Goal: Task Accomplishment & Management: Manage account settings

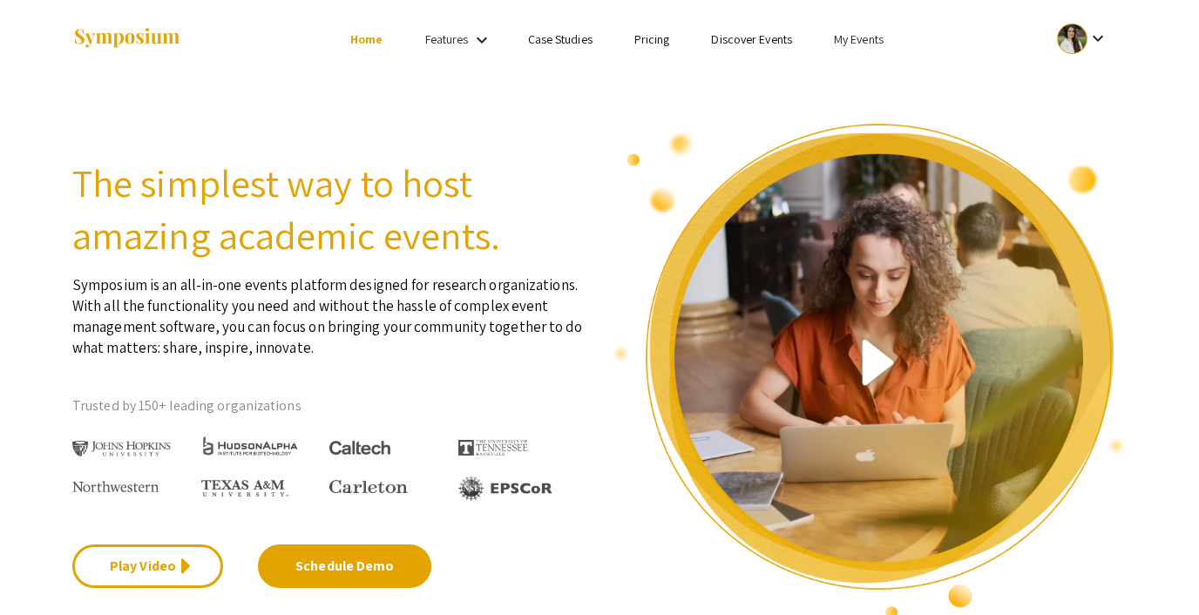
click at [850, 41] on link "My Events" at bounding box center [859, 39] width 50 height 16
click at [862, 85] on button "Events I've organized" at bounding box center [886, 78] width 149 height 42
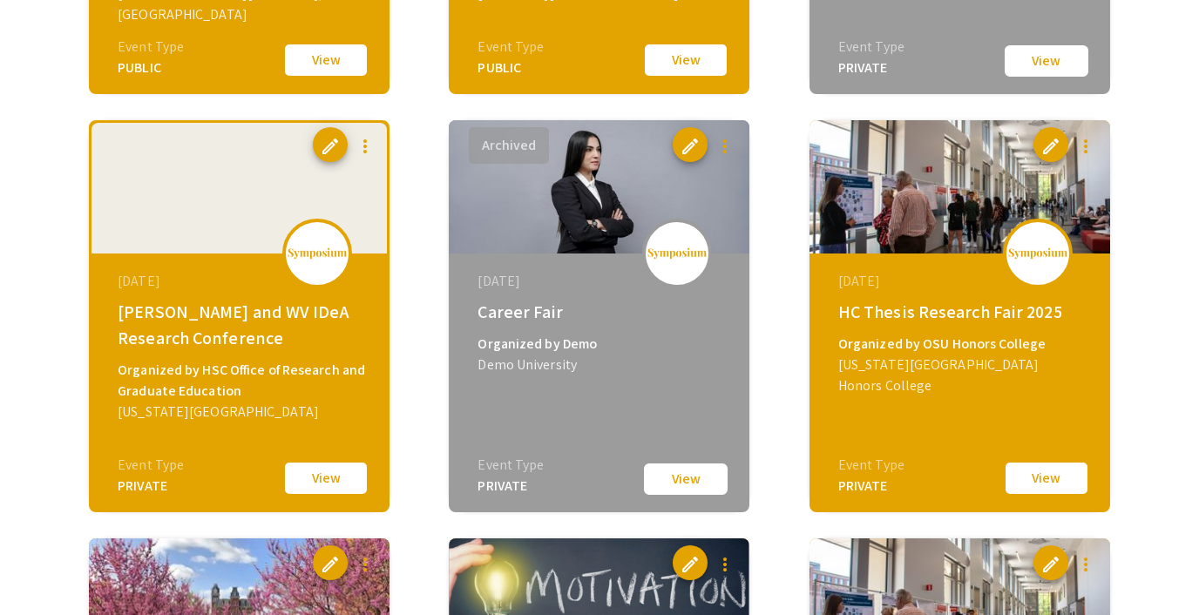
scroll to position [2151, 0]
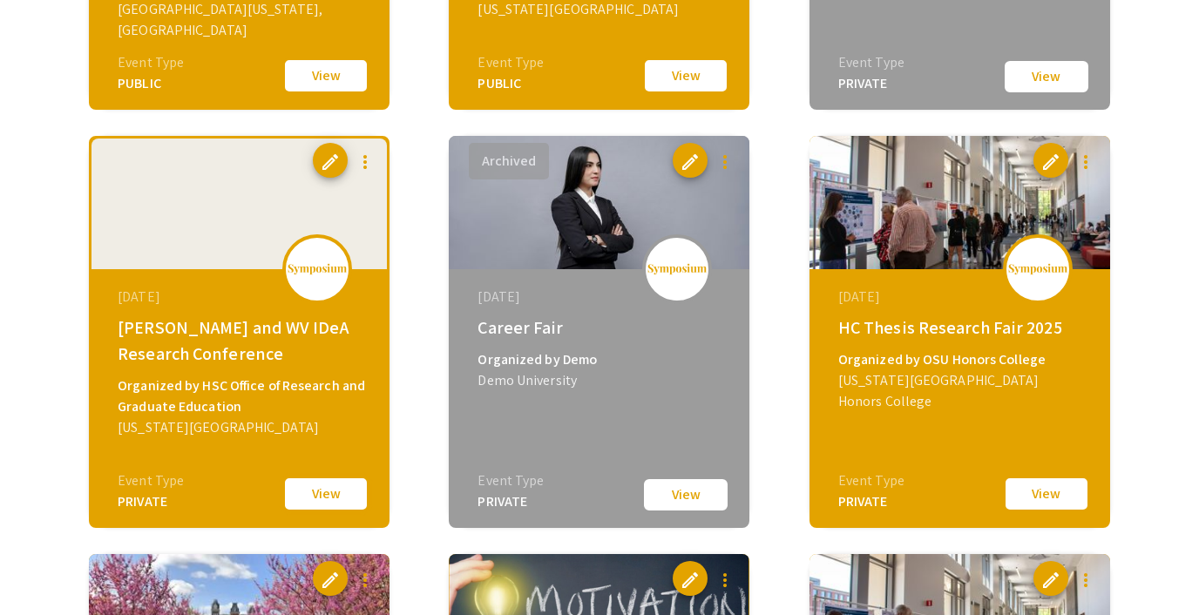
click at [340, 491] on button "View" at bounding box center [325, 494] width 87 height 37
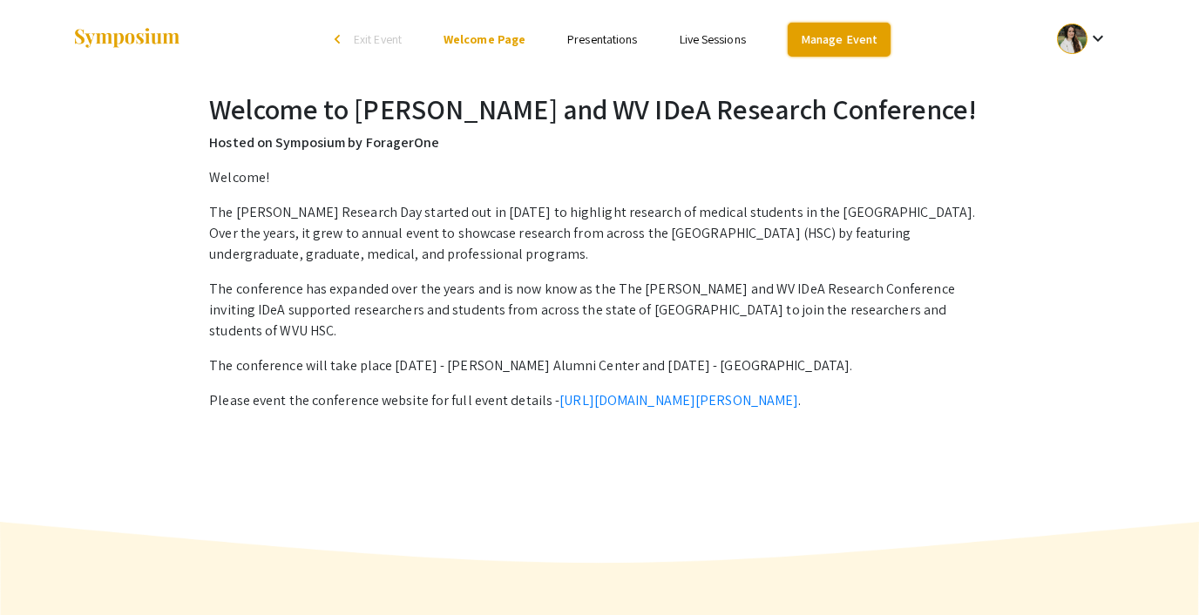
click at [816, 40] on link "Manage Event" at bounding box center [839, 40] width 103 height 34
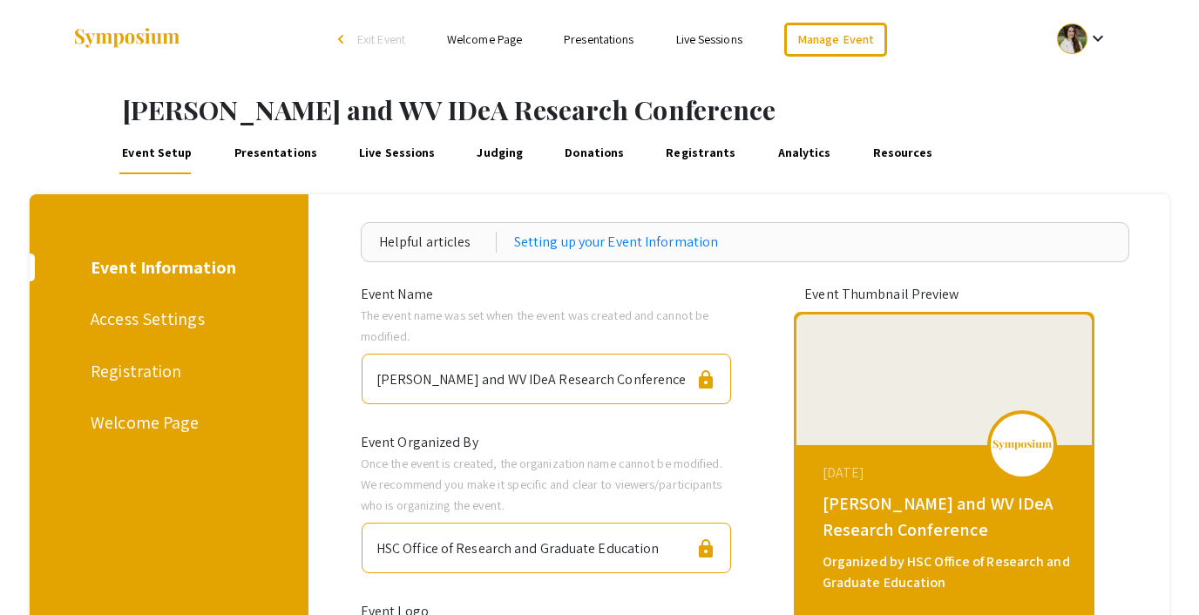
click at [132, 369] on div "Registration" at bounding box center [166, 371] width 151 height 26
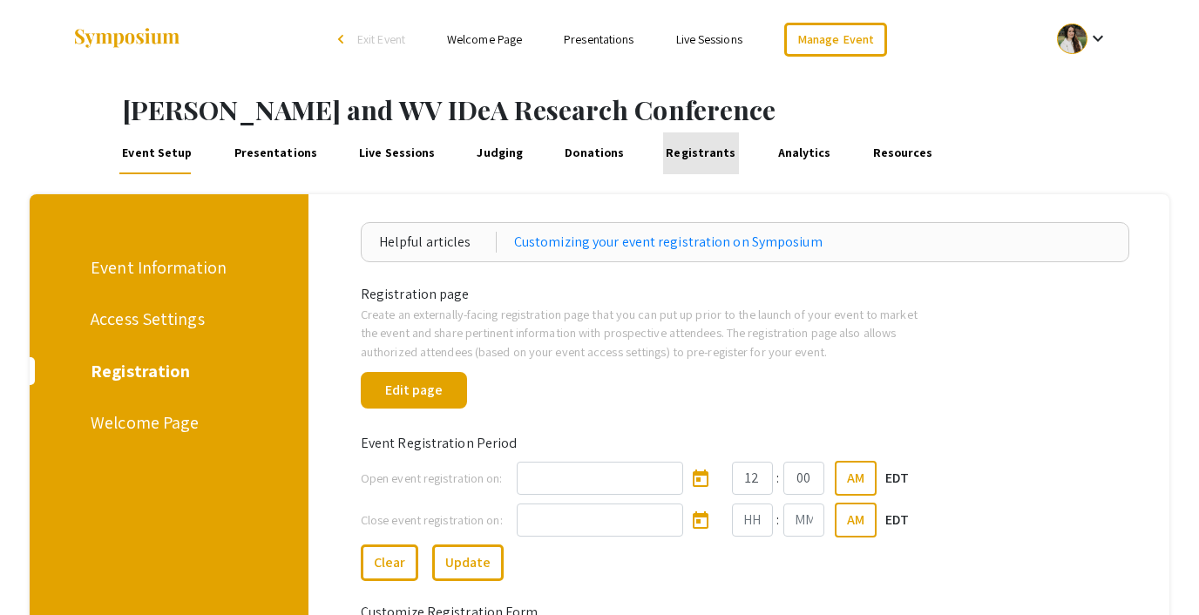
click at [685, 149] on link "Registrants" at bounding box center [701, 153] width 76 height 42
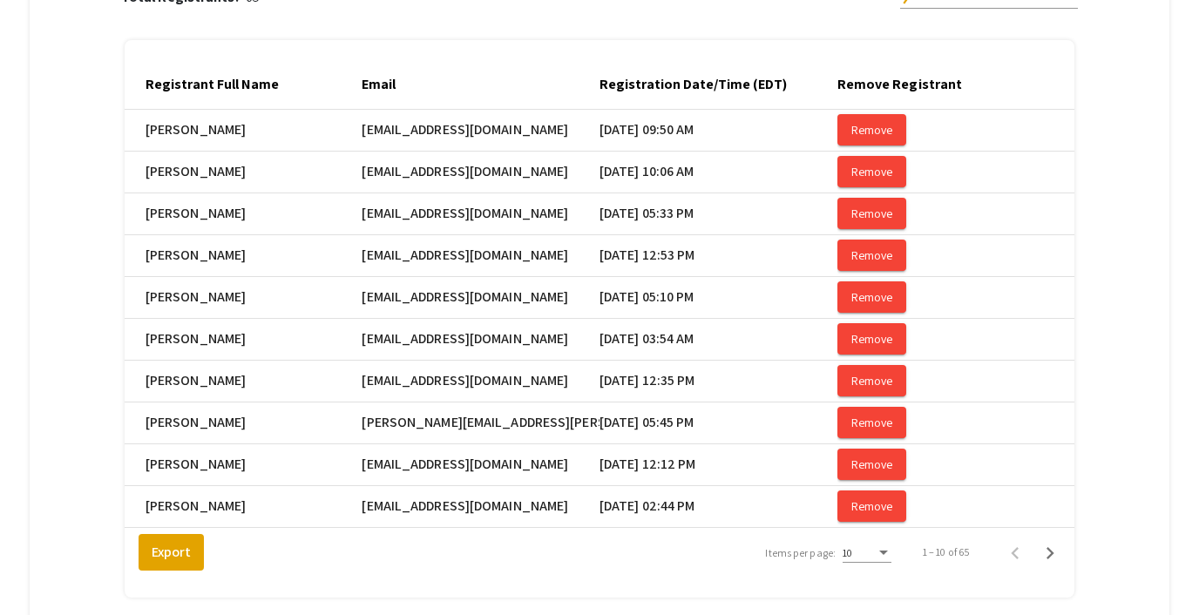
scroll to position [258, 0]
click at [1048, 553] on icon "Next page" at bounding box center [1050, 552] width 24 height 24
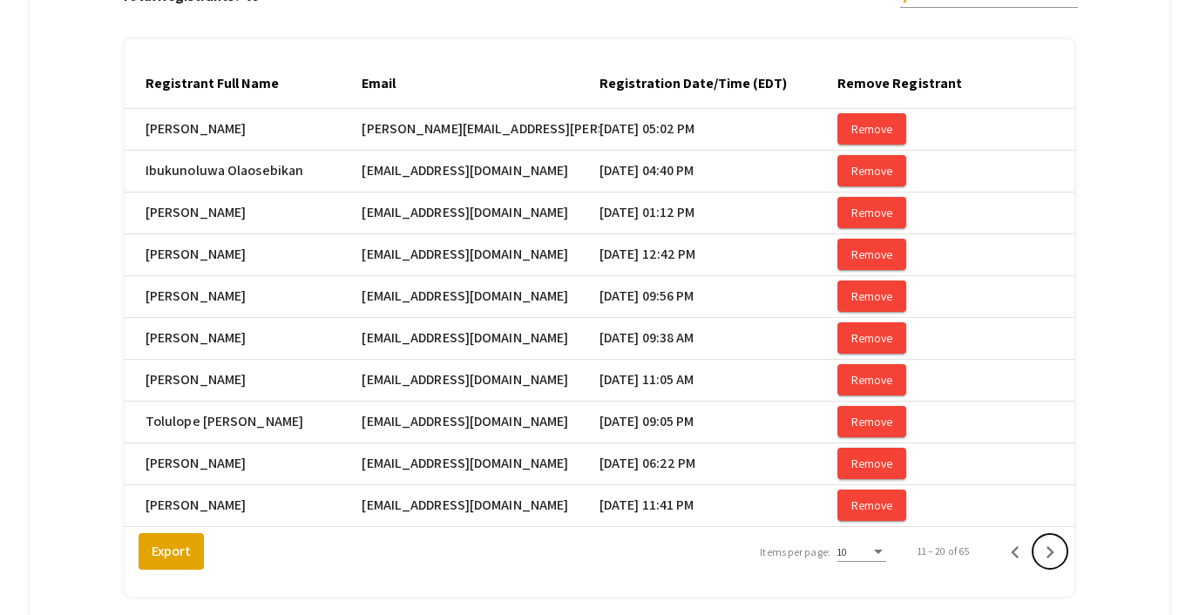
click at [1048, 553] on icon "Next page" at bounding box center [1050, 552] width 24 height 24
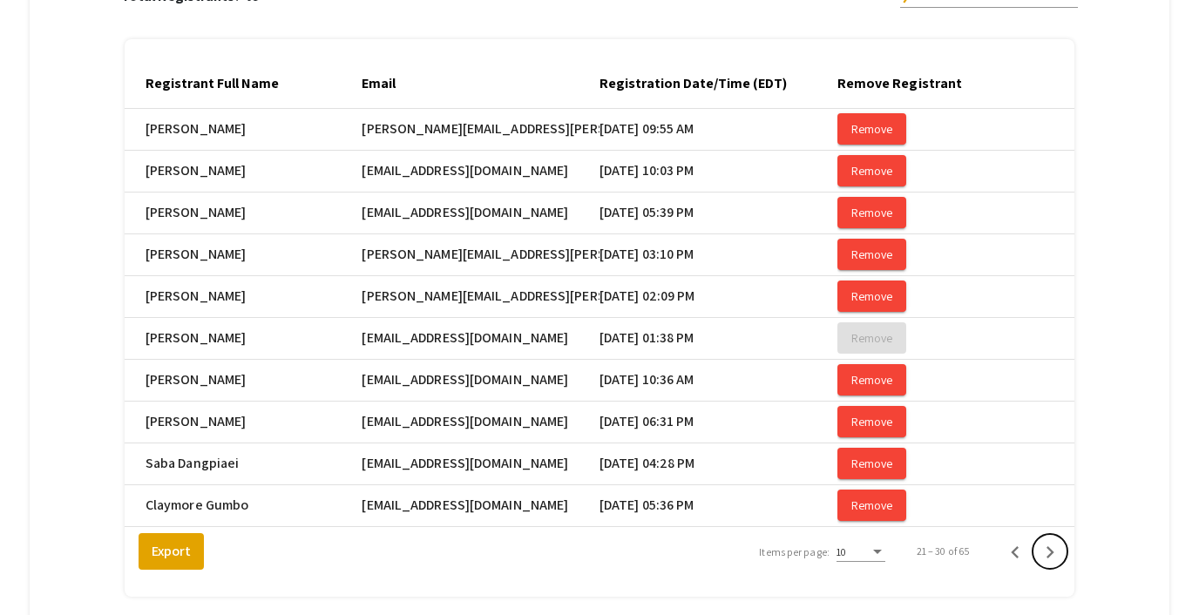
click at [1048, 553] on icon "Next page" at bounding box center [1050, 552] width 24 height 24
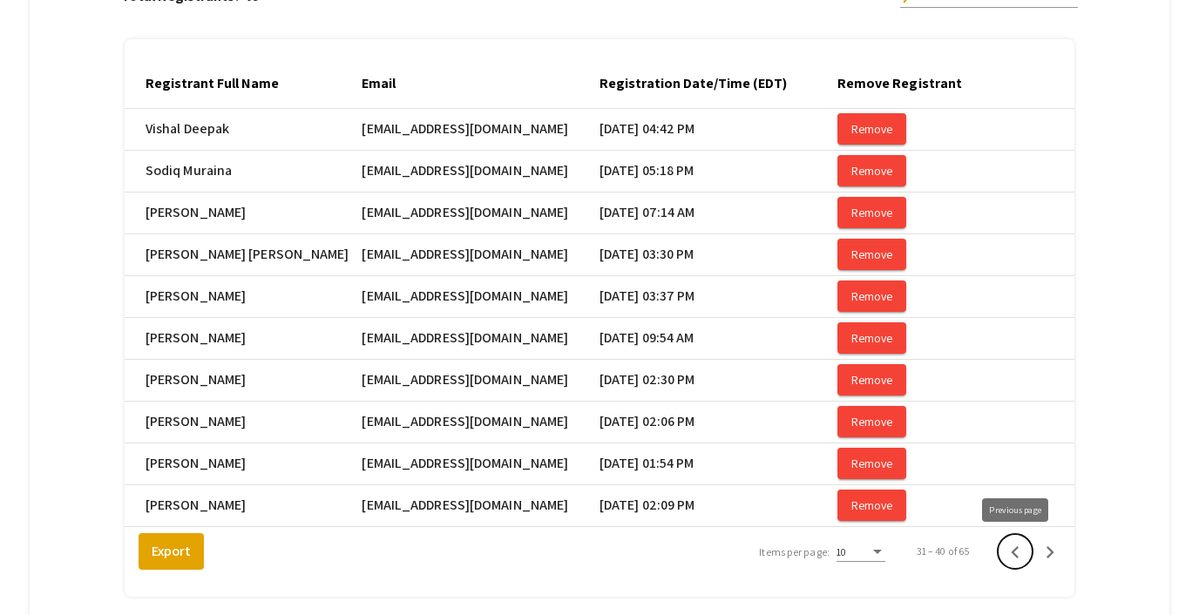
click at [1011, 552] on icon "Previous page" at bounding box center [1015, 552] width 24 height 24
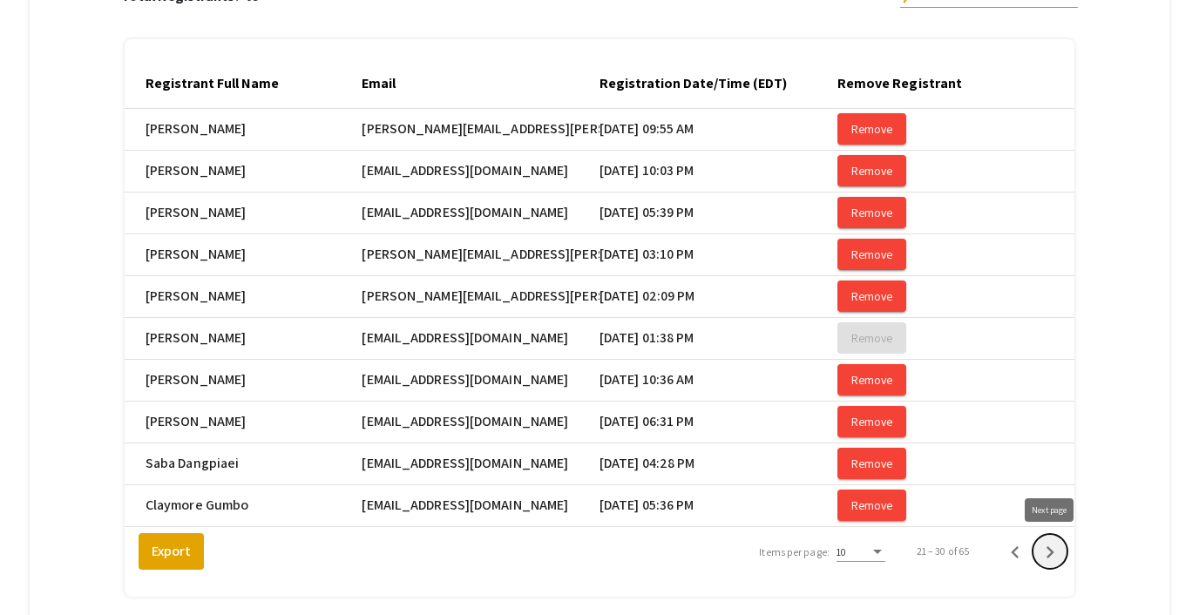
click at [1052, 553] on icon "Next page" at bounding box center [1051, 552] width 8 height 12
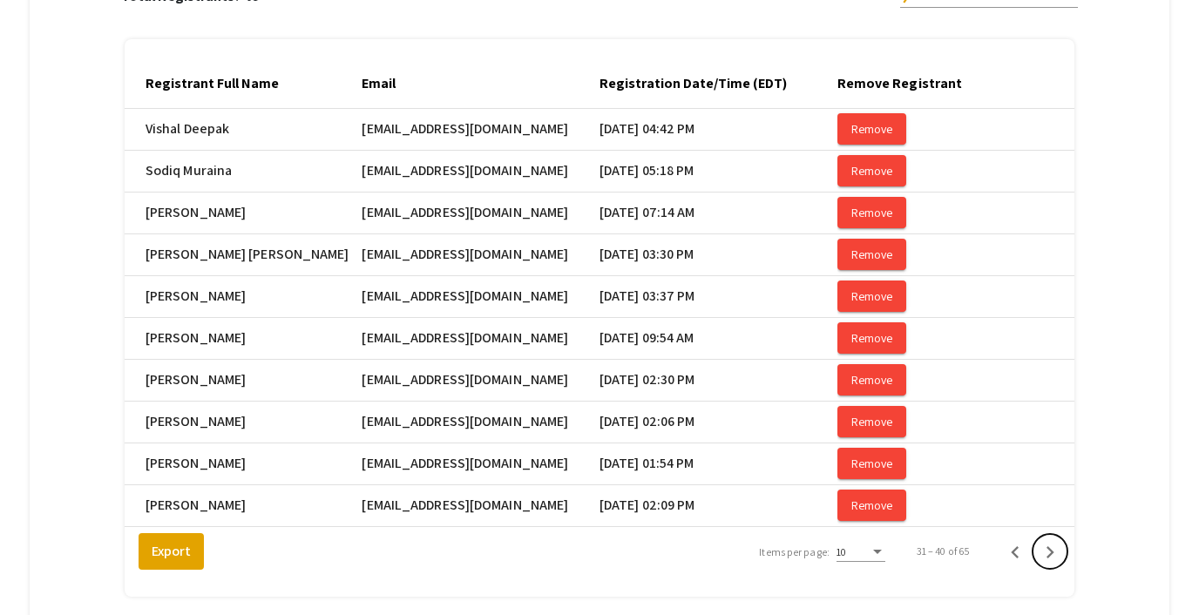
click at [1052, 553] on icon "Next page" at bounding box center [1051, 552] width 8 height 12
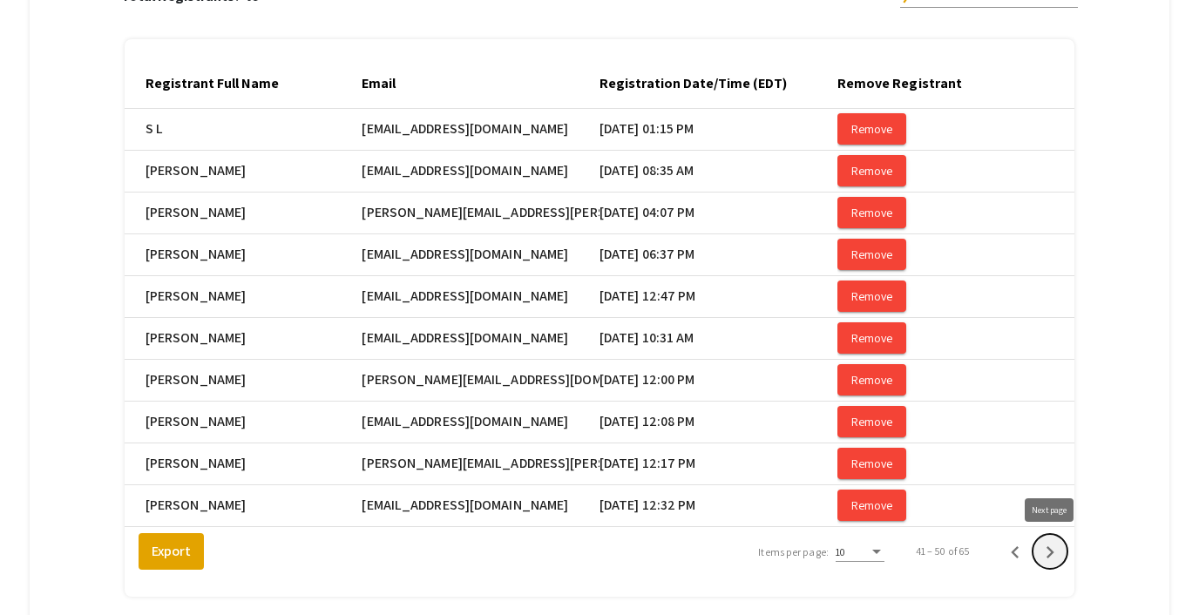
click at [1049, 554] on icon "Next page" at bounding box center [1051, 552] width 8 height 12
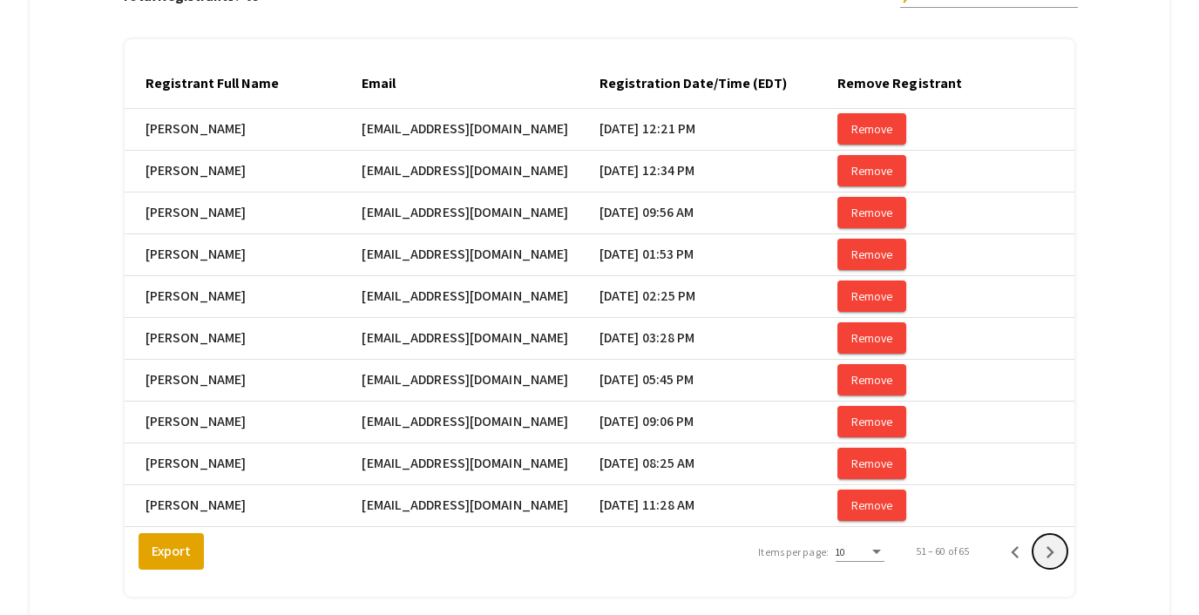
click at [1049, 554] on icon "Next page" at bounding box center [1051, 552] width 8 height 12
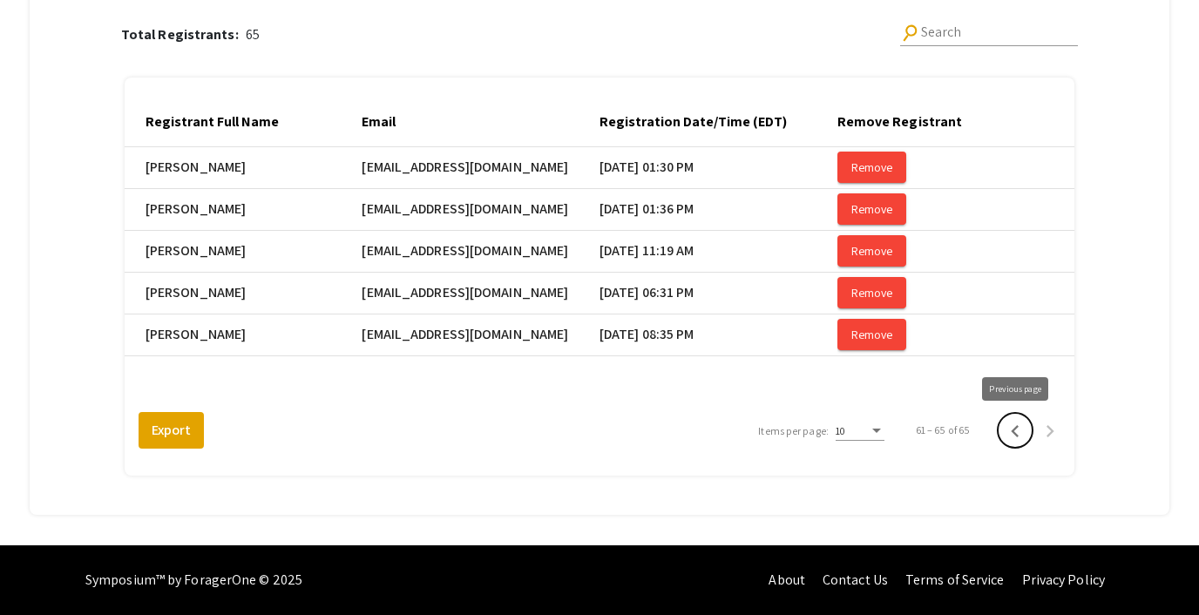
click at [1010, 430] on icon "Previous page" at bounding box center [1015, 431] width 24 height 24
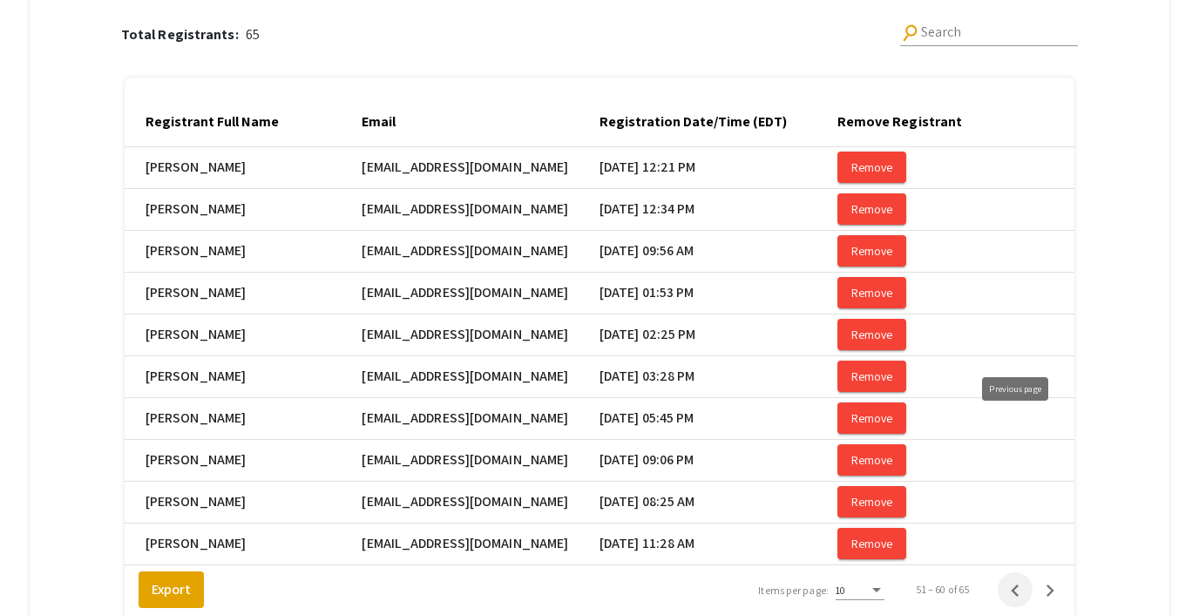
click at [1010, 430] on mat-cell "Remove" at bounding box center [956, 419] width 238 height 42
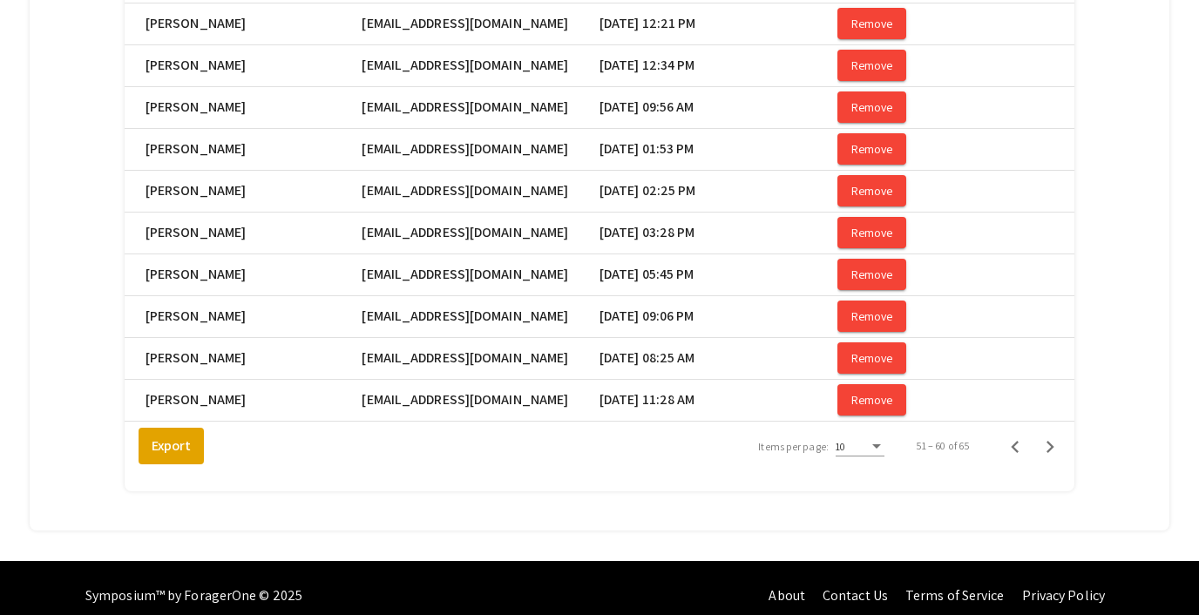
scroll to position [369, 0]
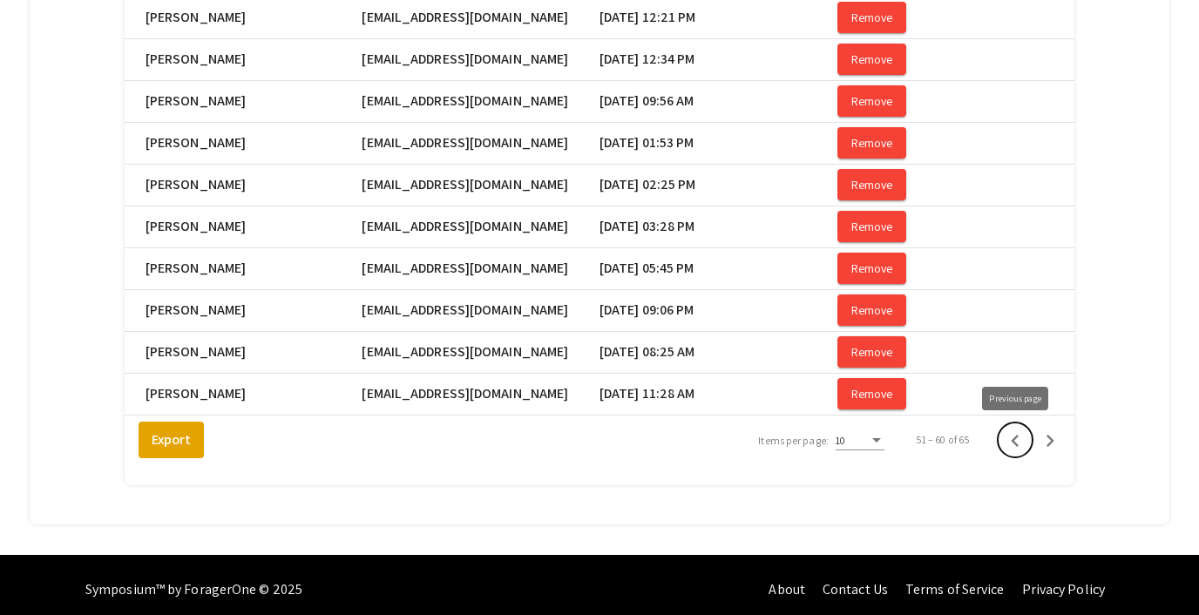
click at [1017, 449] on icon "Previous page" at bounding box center [1015, 441] width 24 height 24
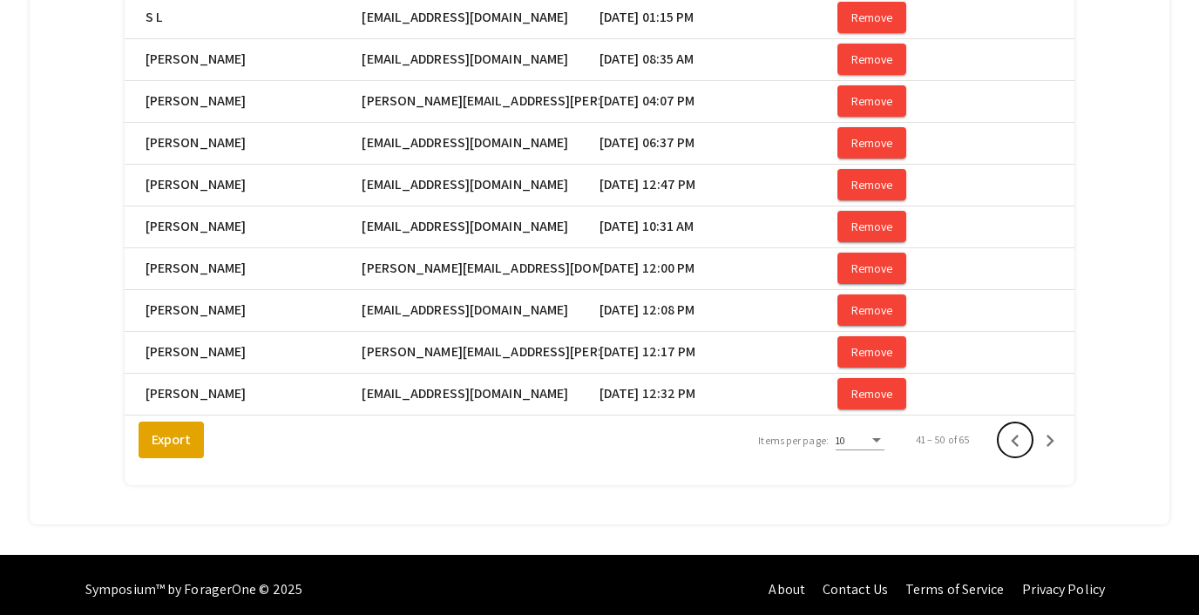
click at [1017, 449] on icon "Previous page" at bounding box center [1015, 441] width 24 height 24
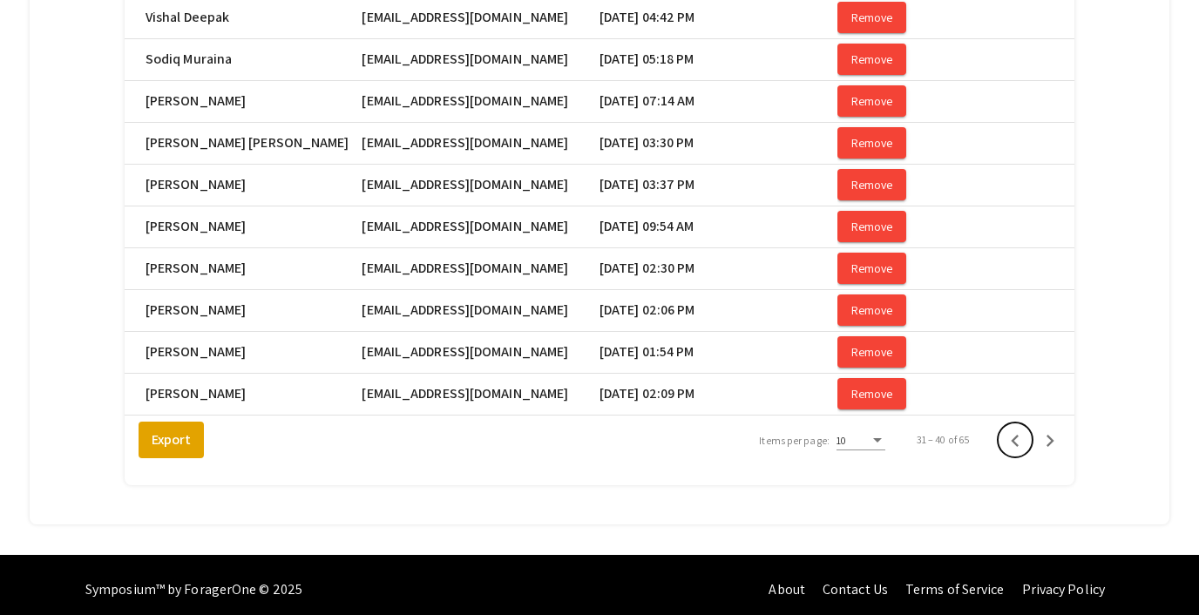
click at [1017, 449] on icon "Previous page" at bounding box center [1015, 441] width 24 height 24
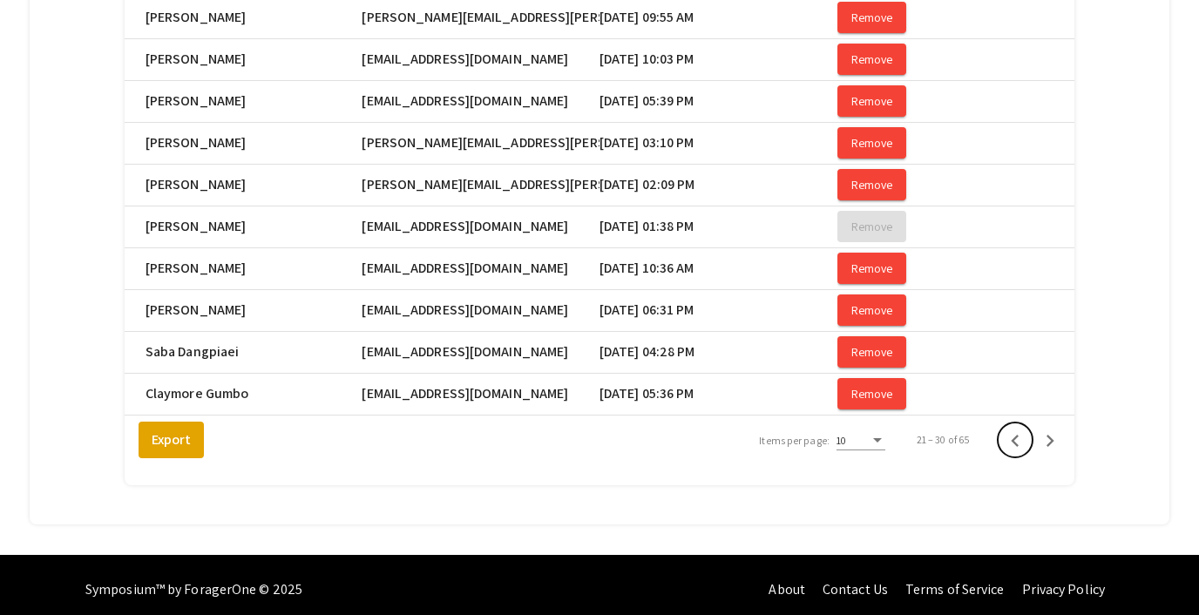
click at [1017, 449] on icon "Previous page" at bounding box center [1015, 441] width 24 height 24
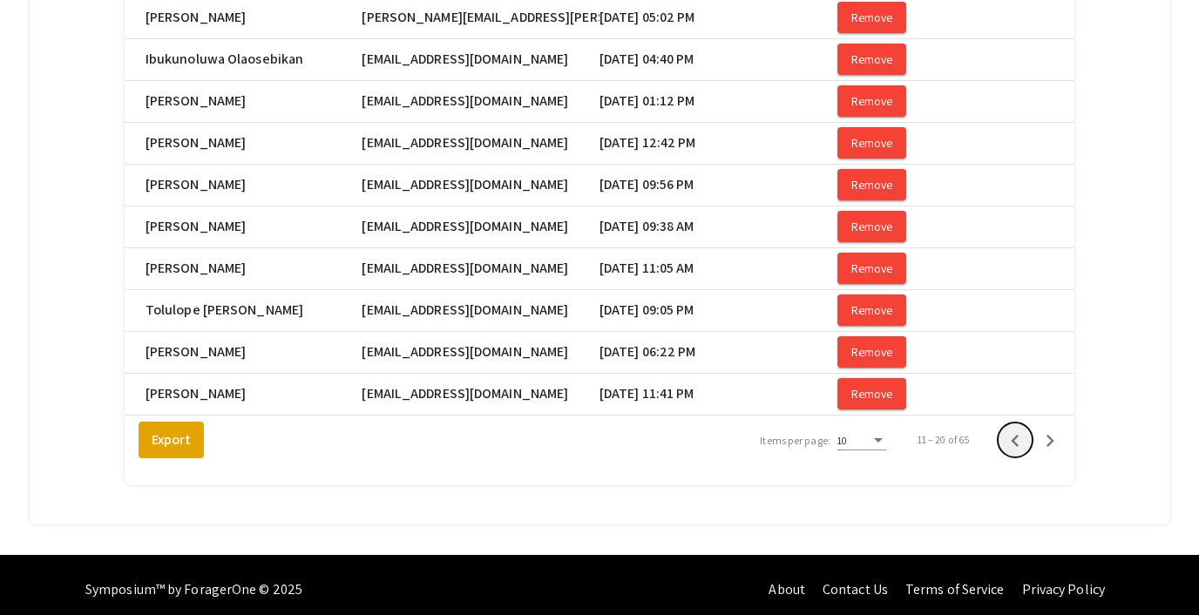
click at [1017, 449] on icon "Previous page" at bounding box center [1015, 441] width 24 height 24
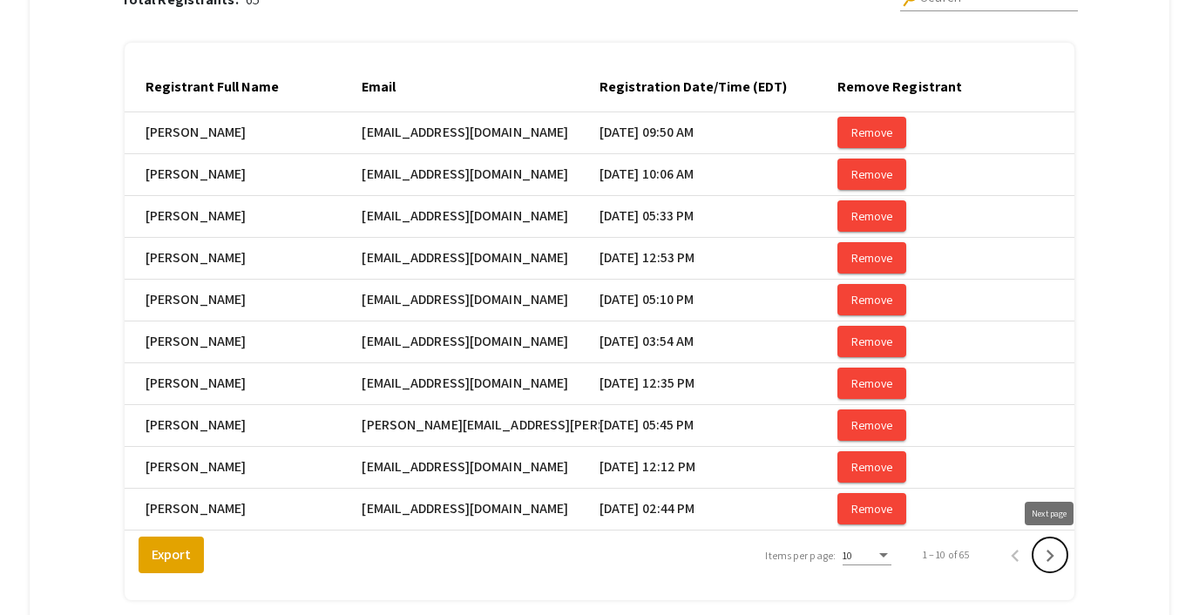
click at [1054, 550] on icon "Next page" at bounding box center [1050, 556] width 24 height 24
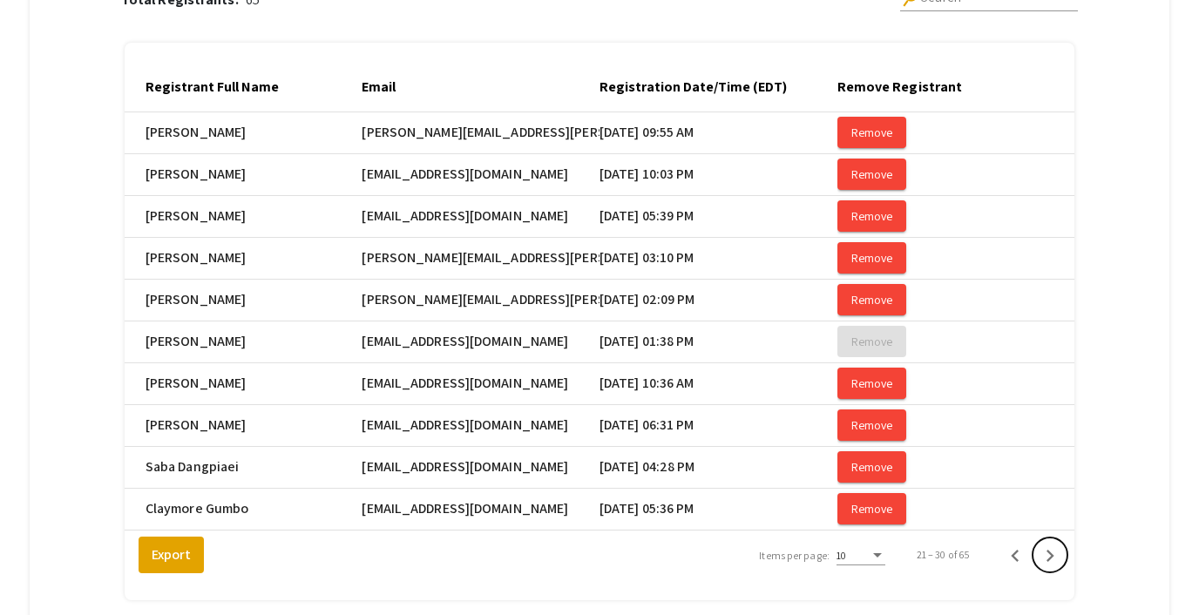
click at [1054, 550] on icon "Next page" at bounding box center [1050, 556] width 24 height 24
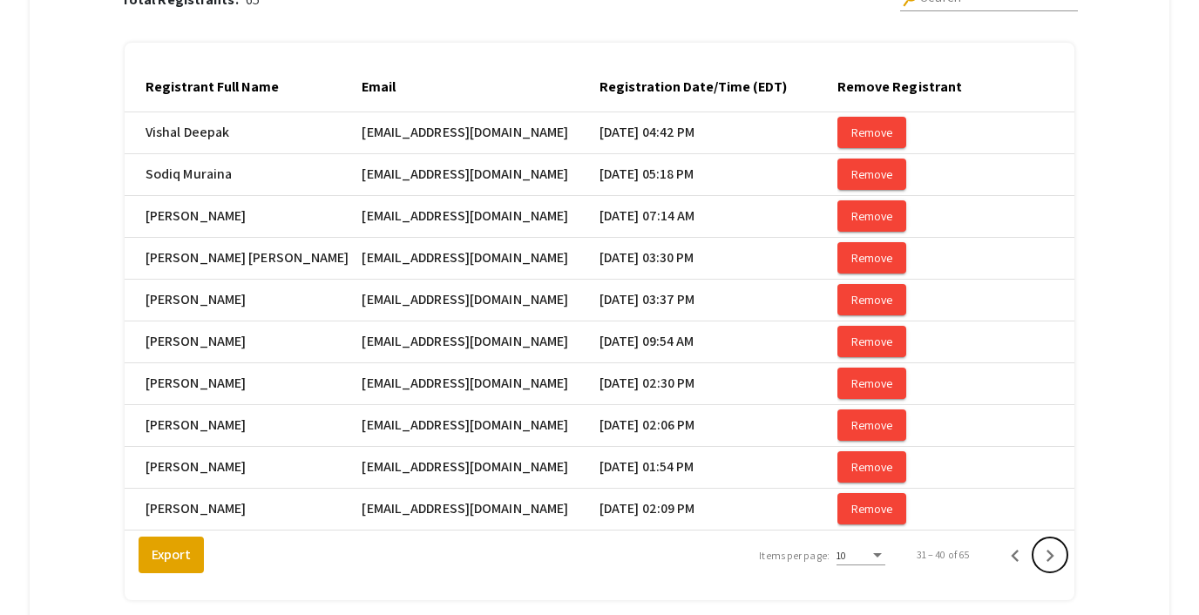
click at [1054, 550] on icon "Next page" at bounding box center [1050, 556] width 24 height 24
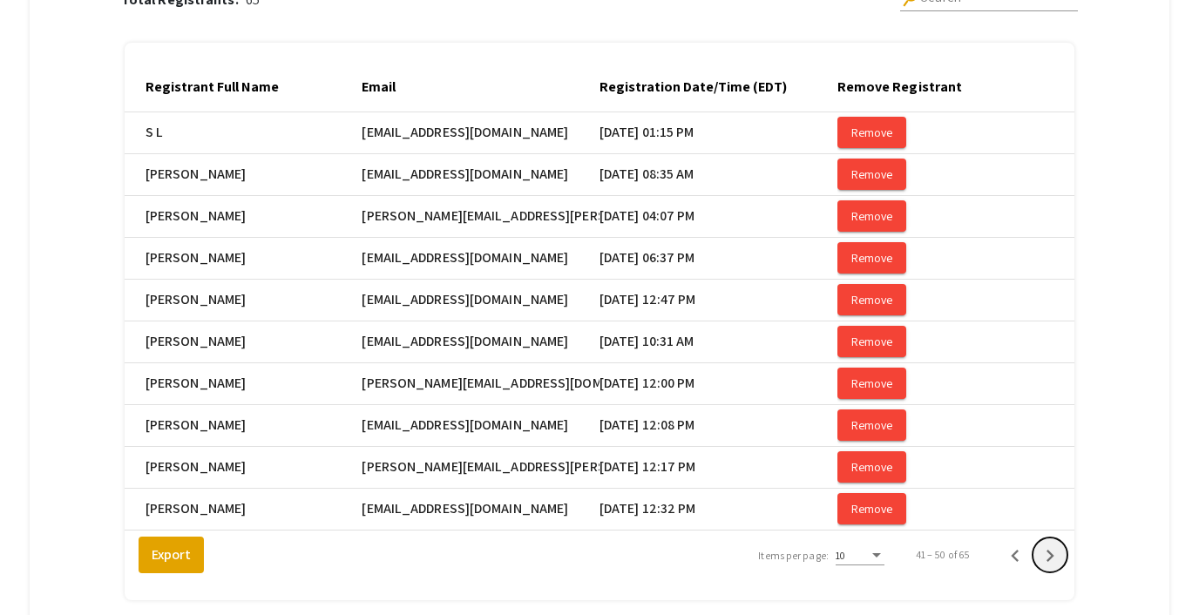
click at [1054, 550] on icon "Next page" at bounding box center [1050, 556] width 24 height 24
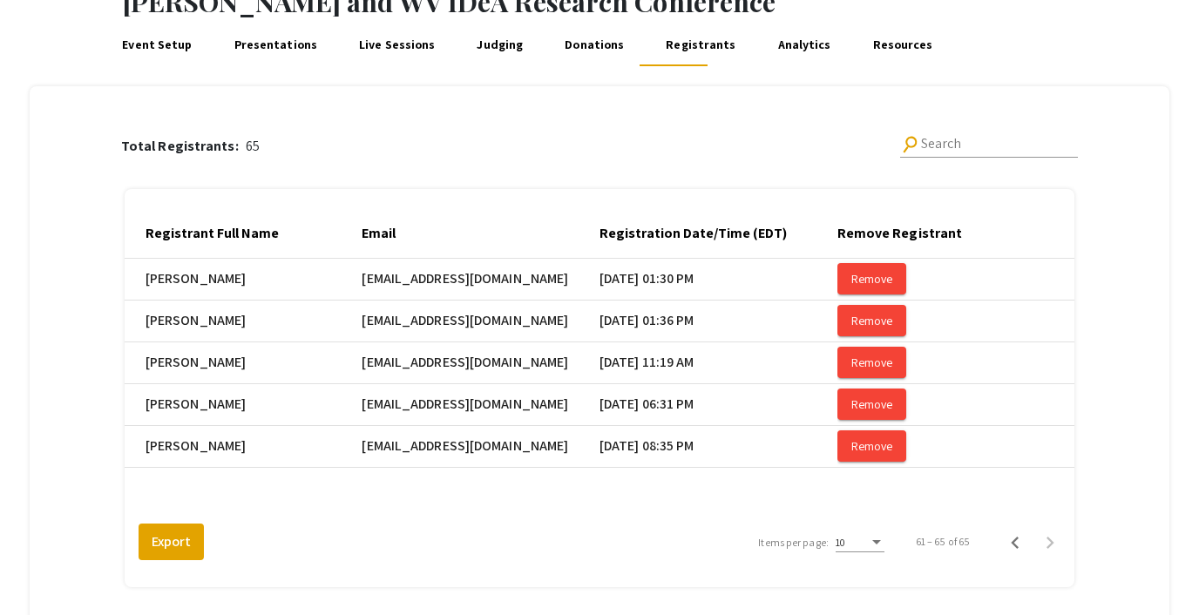
scroll to position [49, 0]
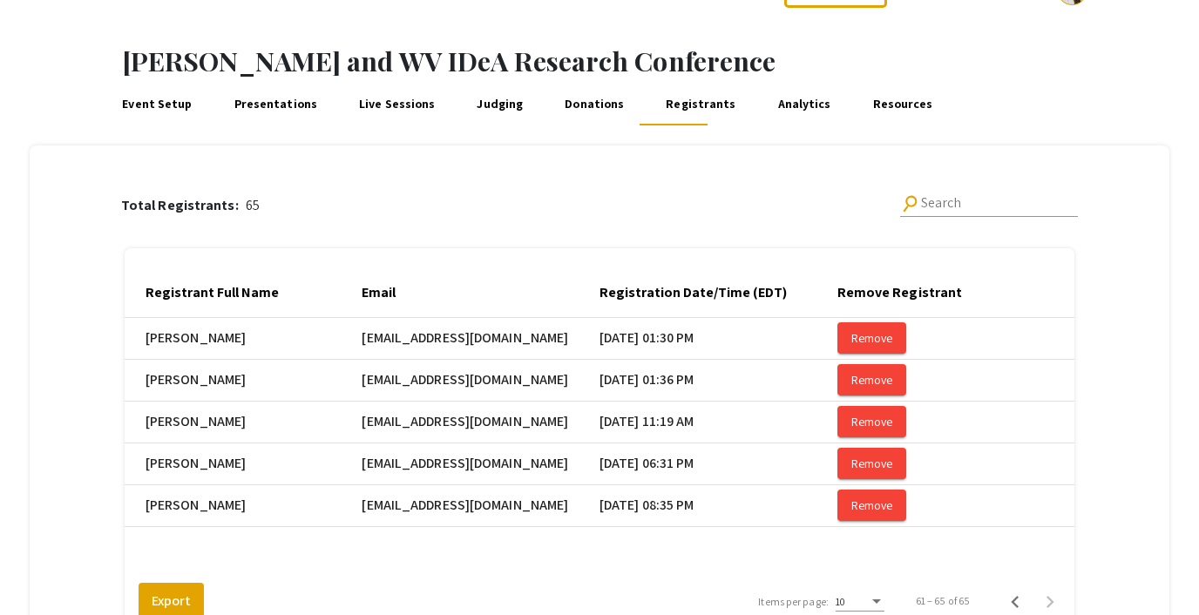
click at [957, 205] on input "Search" at bounding box center [999, 203] width 157 height 16
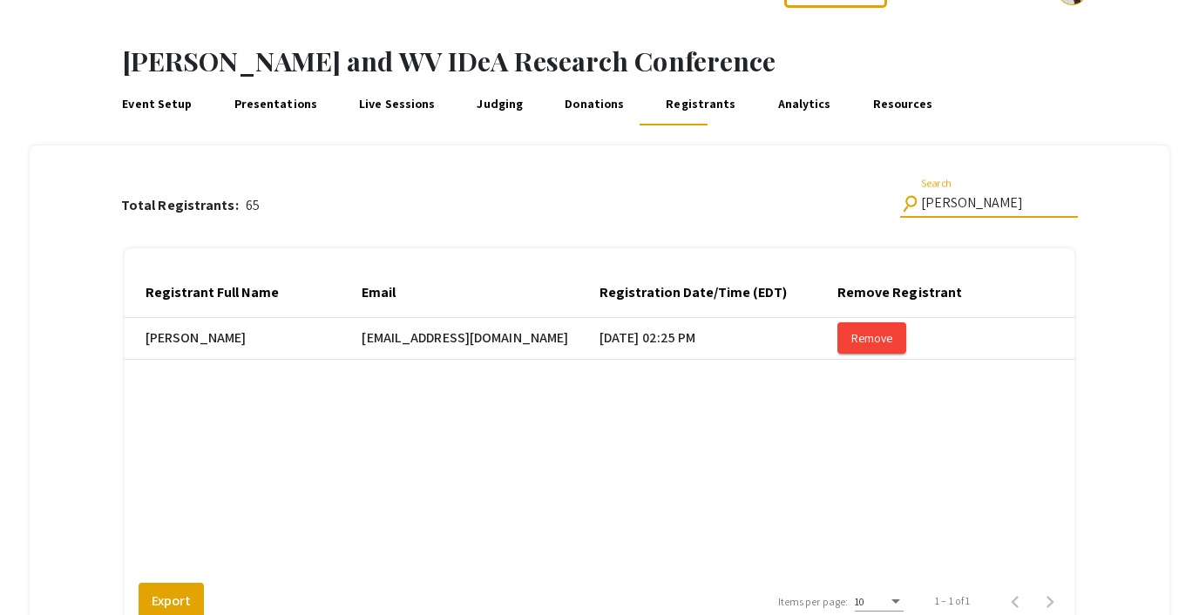
type input "[PERSON_NAME]"
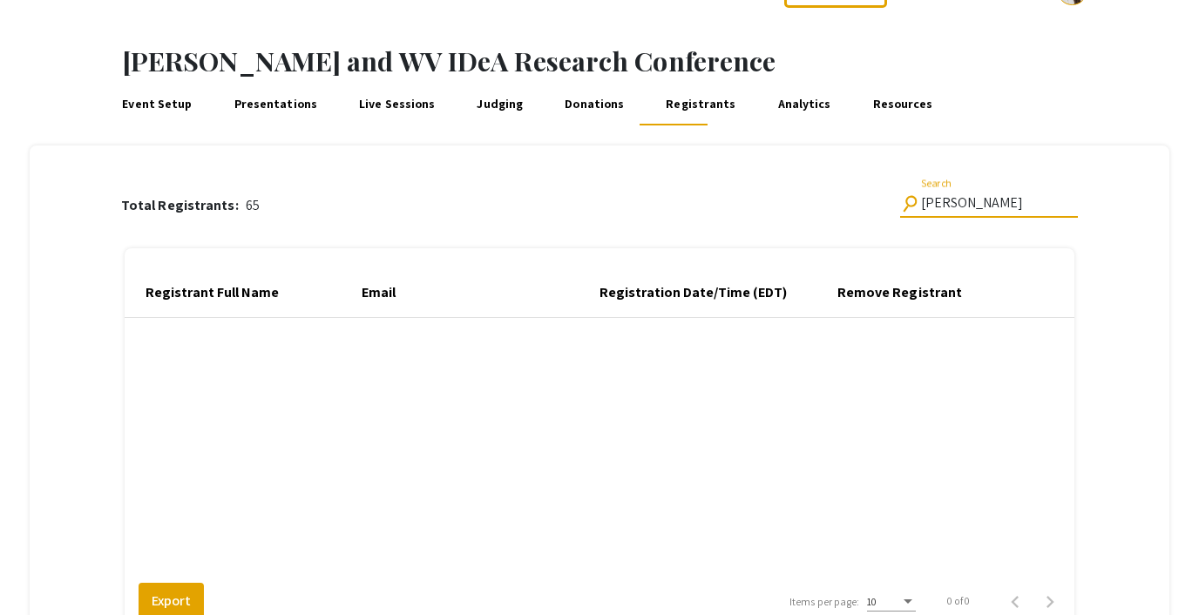
click at [932, 203] on input "[PERSON_NAME]" at bounding box center [999, 203] width 157 height 16
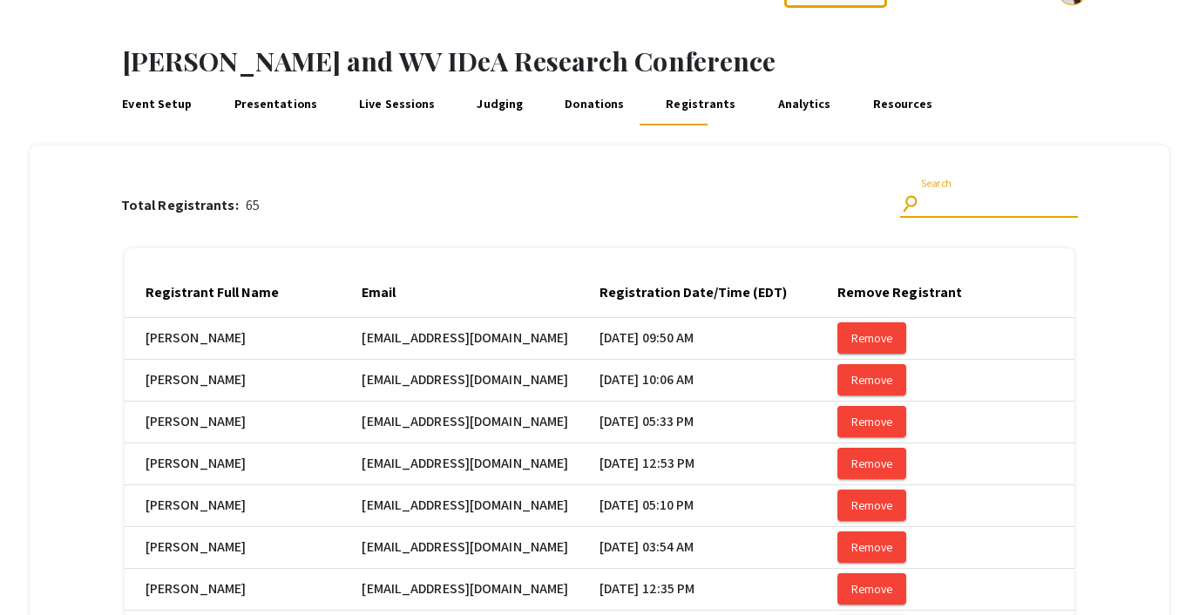
scroll to position [0, 0]
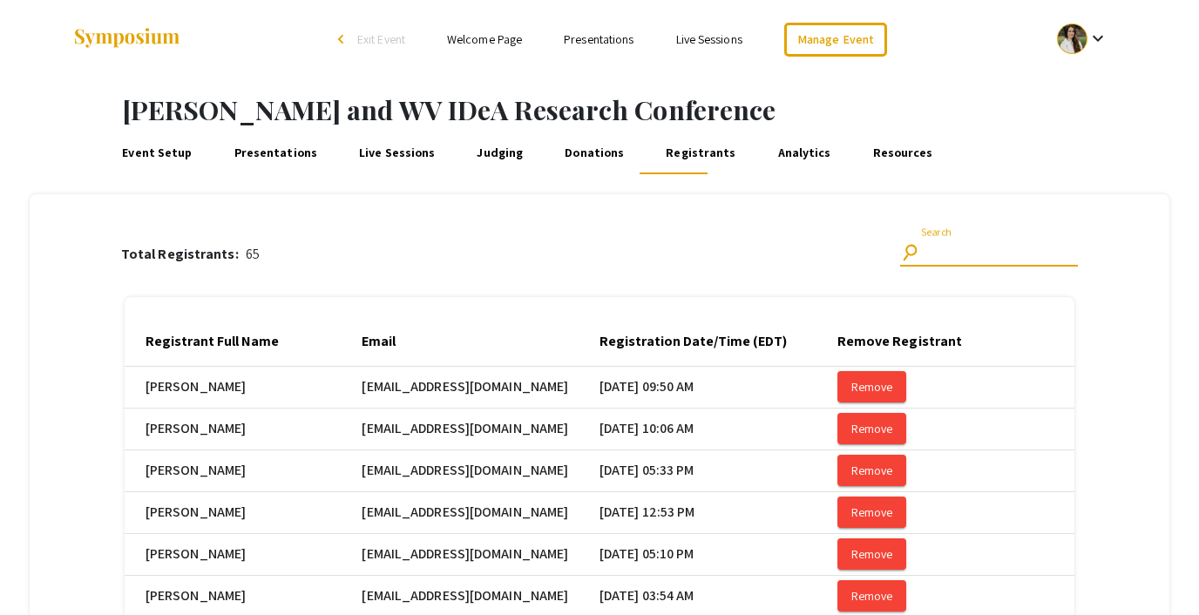
click at [379, 37] on span "Exit Event" at bounding box center [381, 39] width 48 height 16
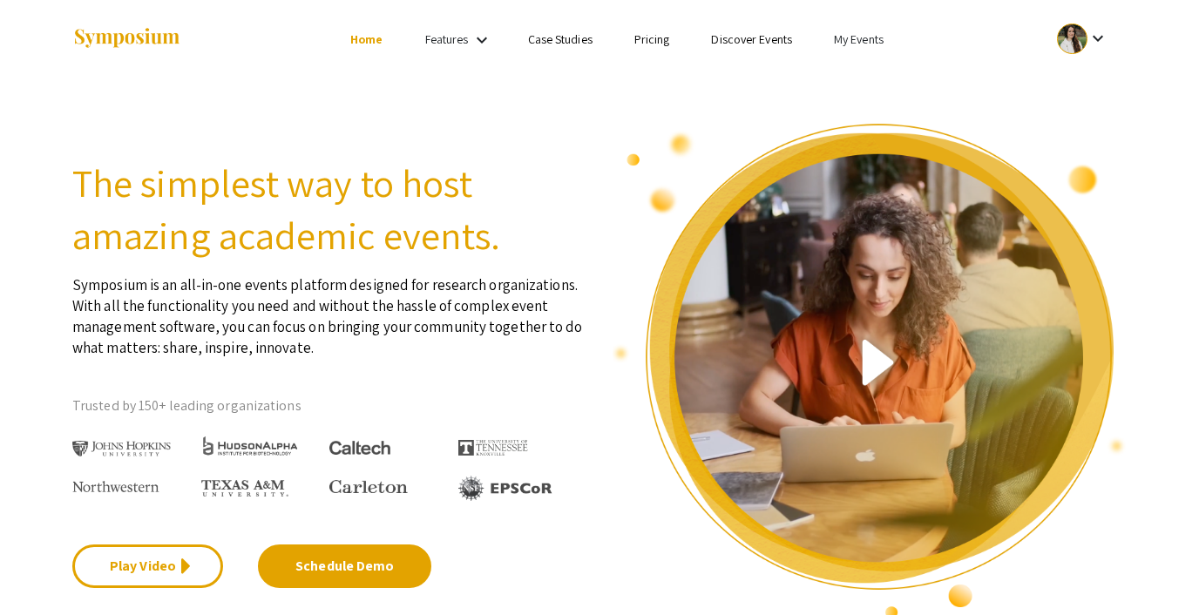
click at [843, 44] on link "My Events" at bounding box center [859, 39] width 50 height 16
click at [857, 70] on button "Events I've organized" at bounding box center [886, 78] width 149 height 42
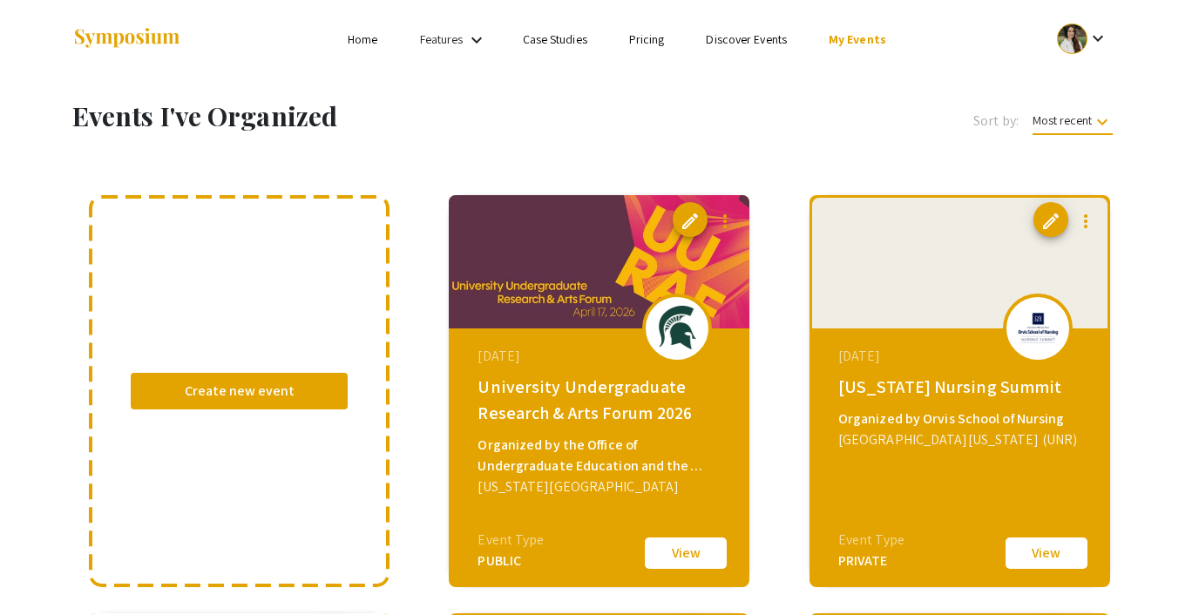
click at [740, 37] on link "Discover Events" at bounding box center [746, 39] width 81 height 16
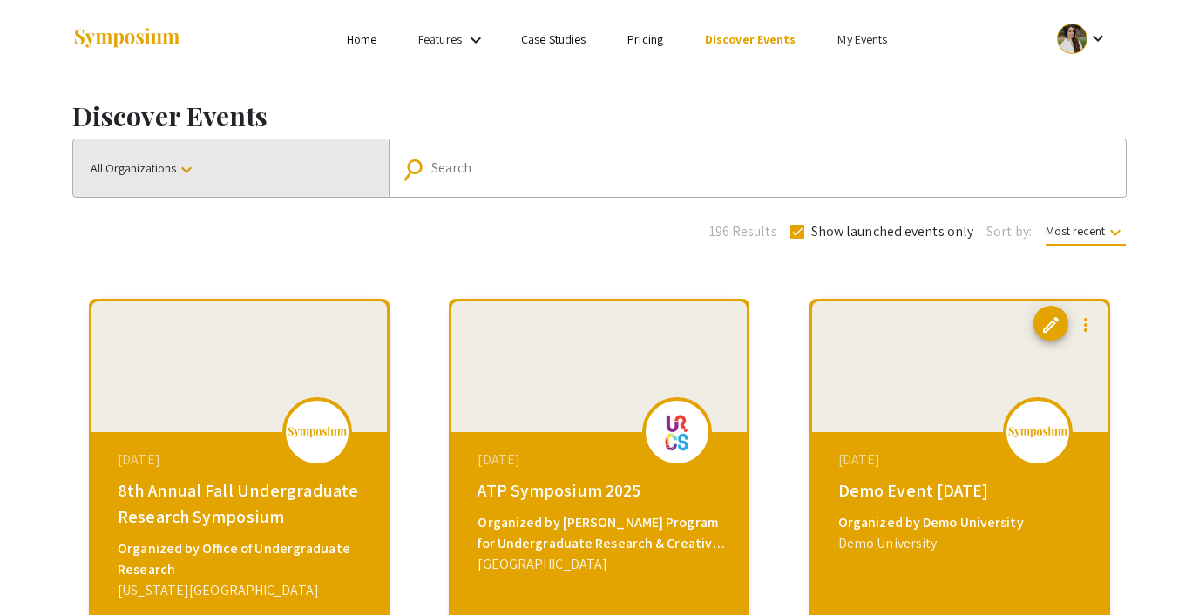
click at [152, 177] on button "All Organizations keyboard_arrow_down" at bounding box center [230, 168] width 315 height 58
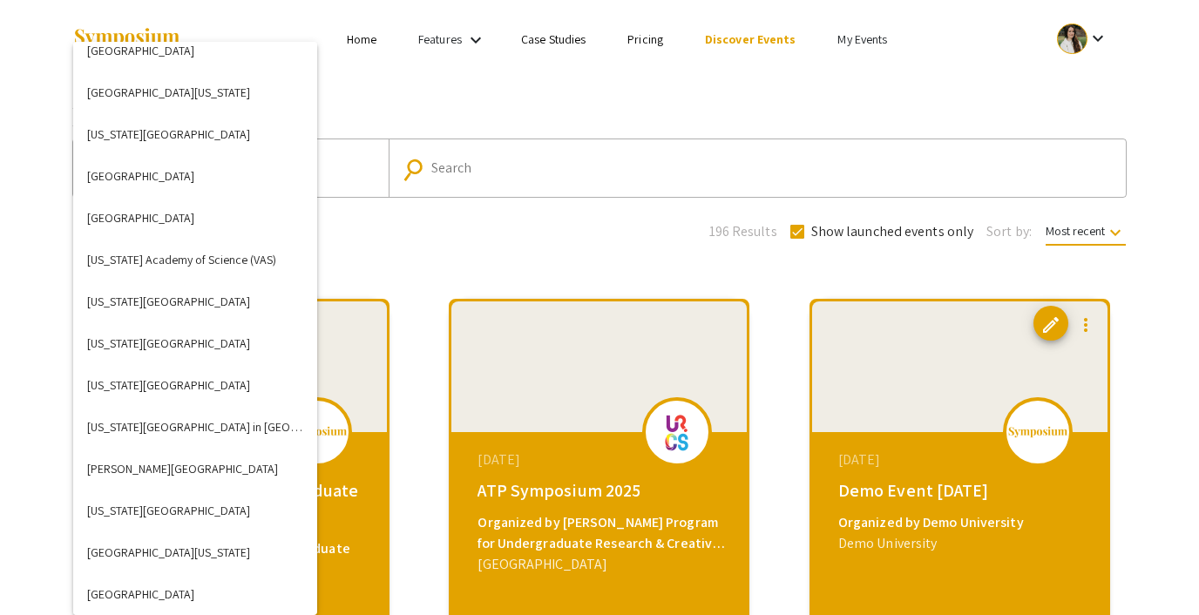
scroll to position [6844, 0]
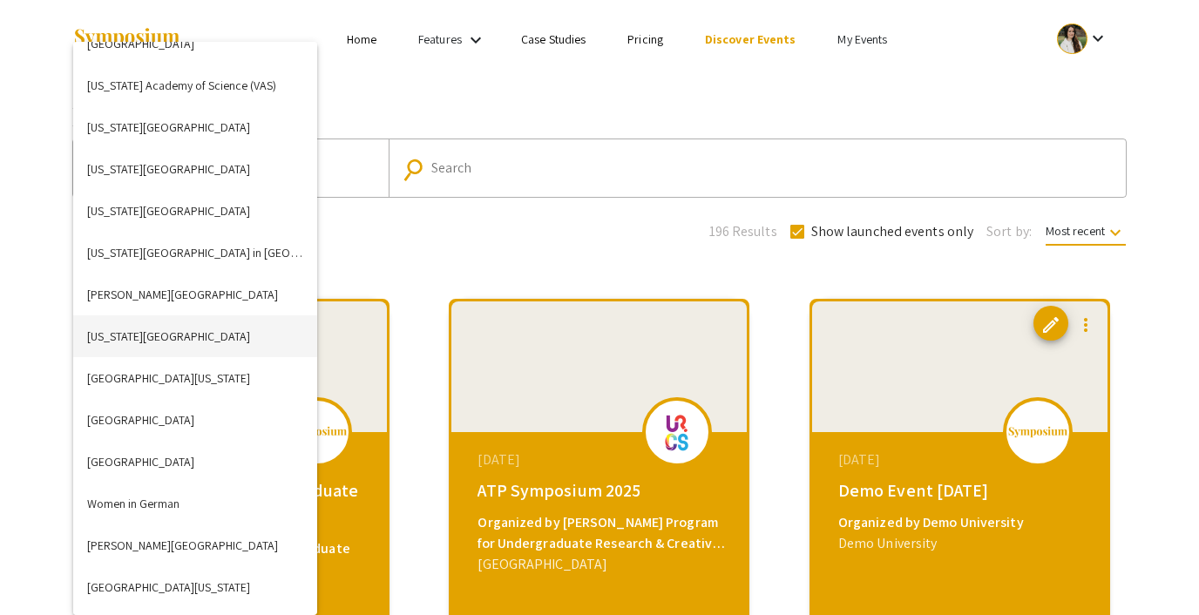
click at [188, 350] on button "[US_STATE][GEOGRAPHIC_DATA]" at bounding box center [195, 336] width 244 height 42
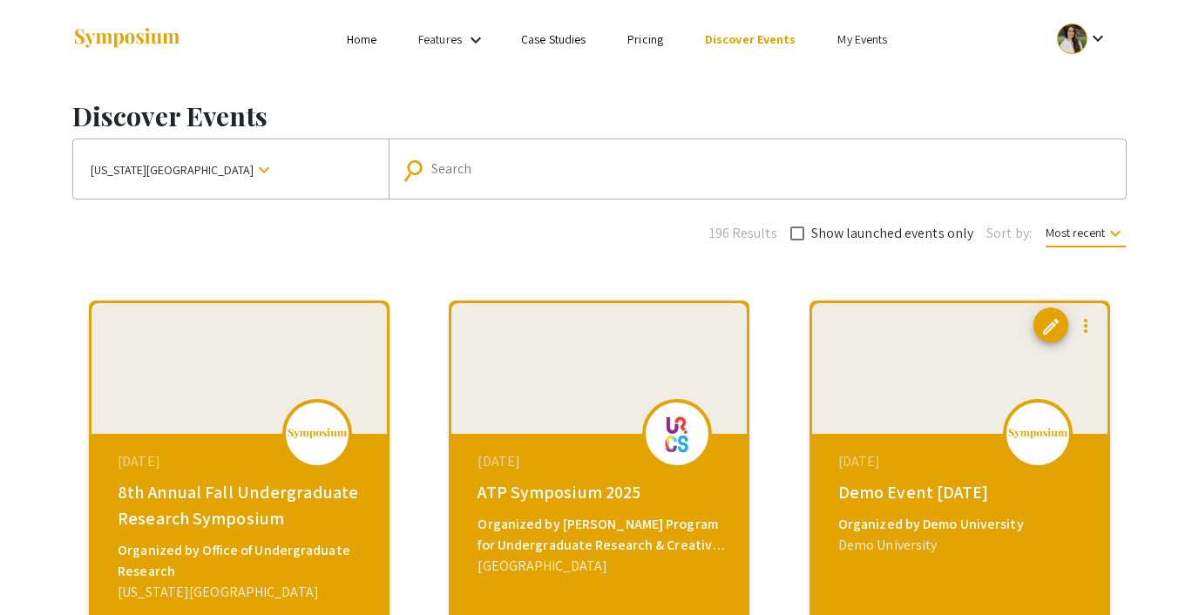
checkbox input "false"
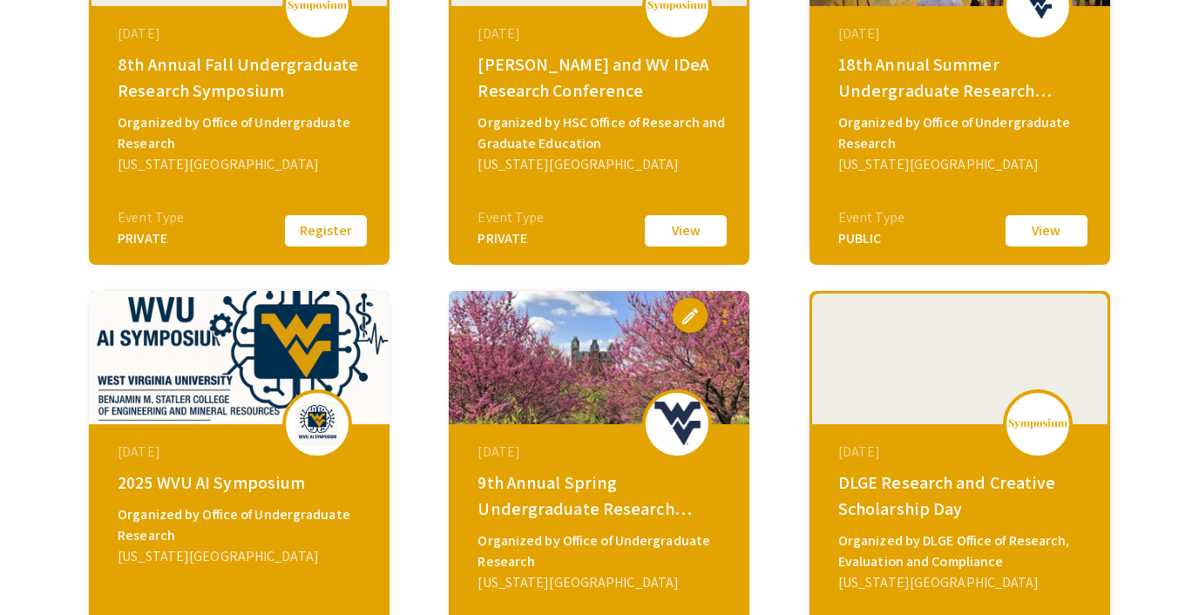
scroll to position [430, 0]
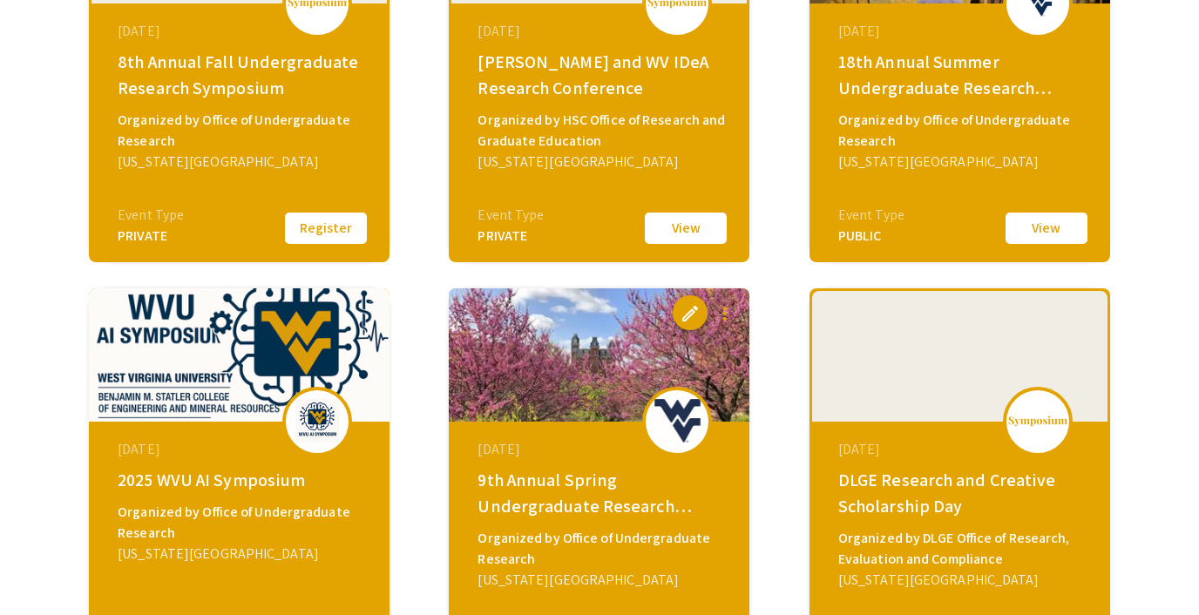
click at [693, 214] on button "View" at bounding box center [685, 228] width 87 height 37
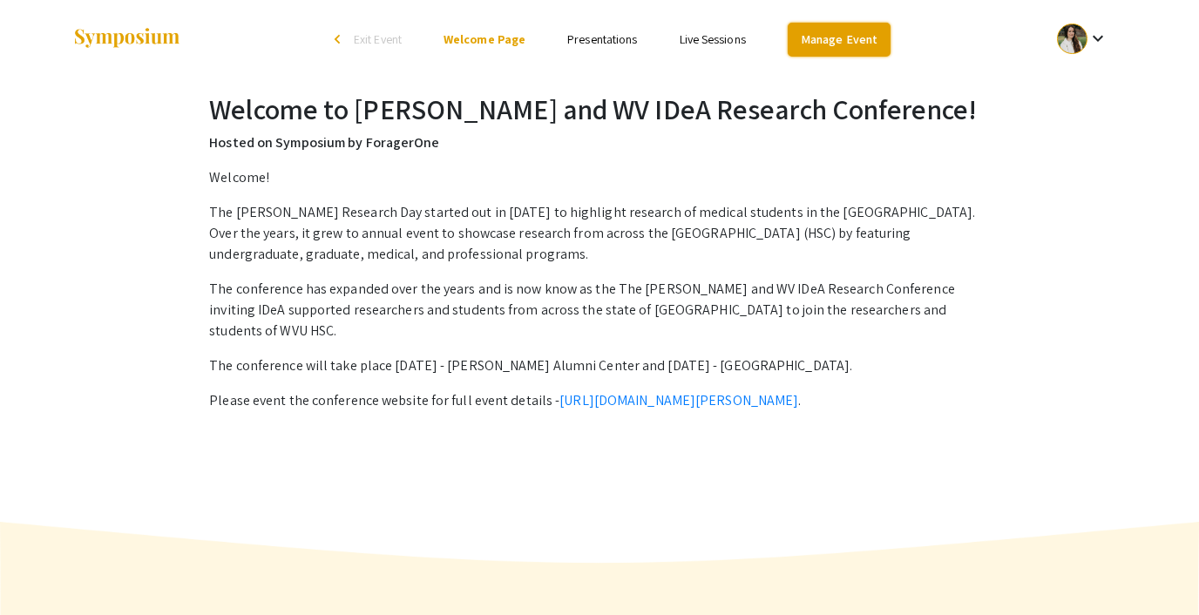
click at [803, 25] on link "Manage Event" at bounding box center [839, 40] width 103 height 34
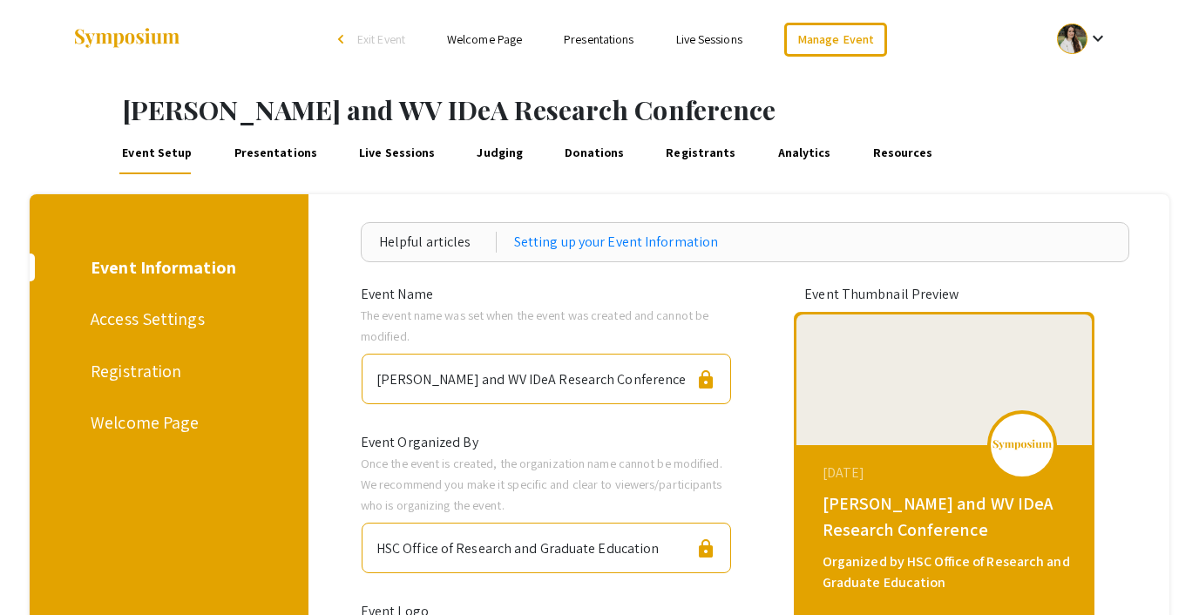
click at [484, 152] on link "Judging" at bounding box center [500, 153] width 52 height 42
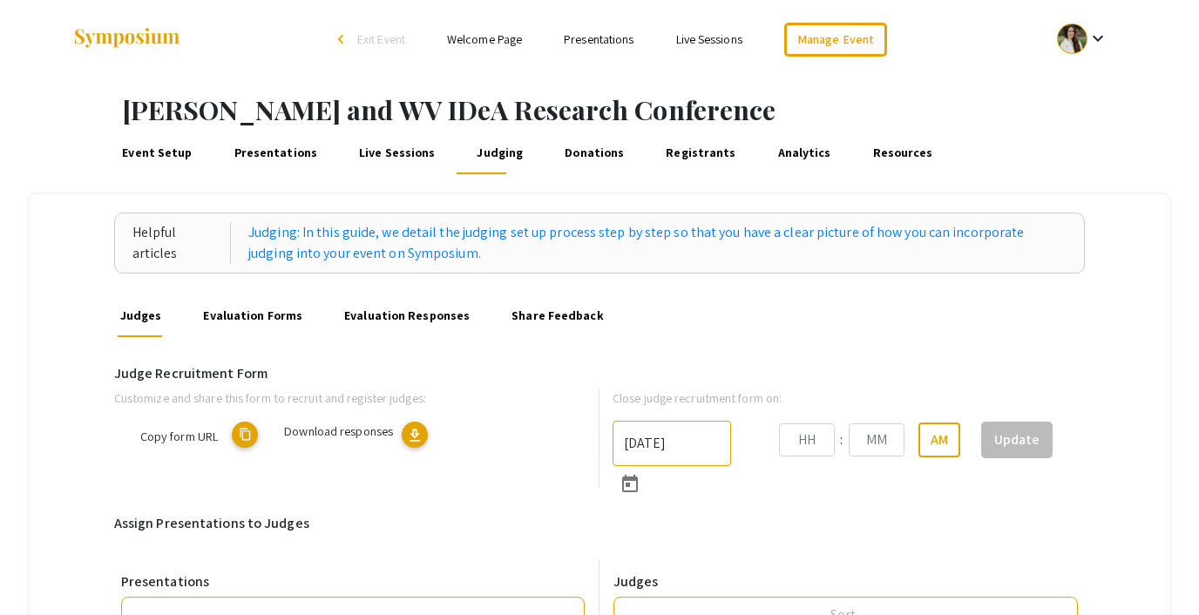
type input "[DATE]"
type input "11"
type input "59"
